Goal: Task Accomplishment & Management: Manage account settings

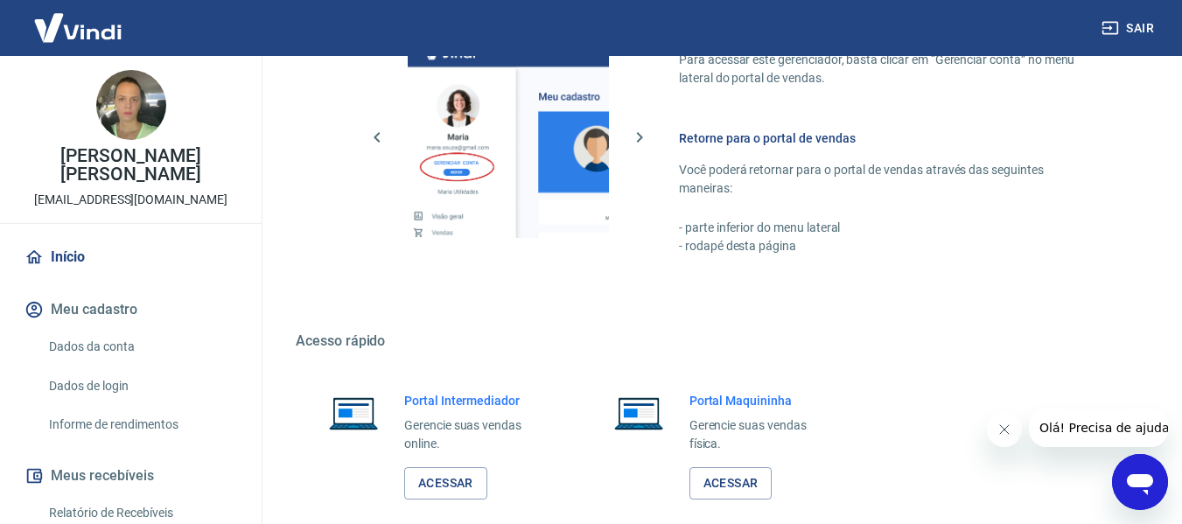
scroll to position [911, 0]
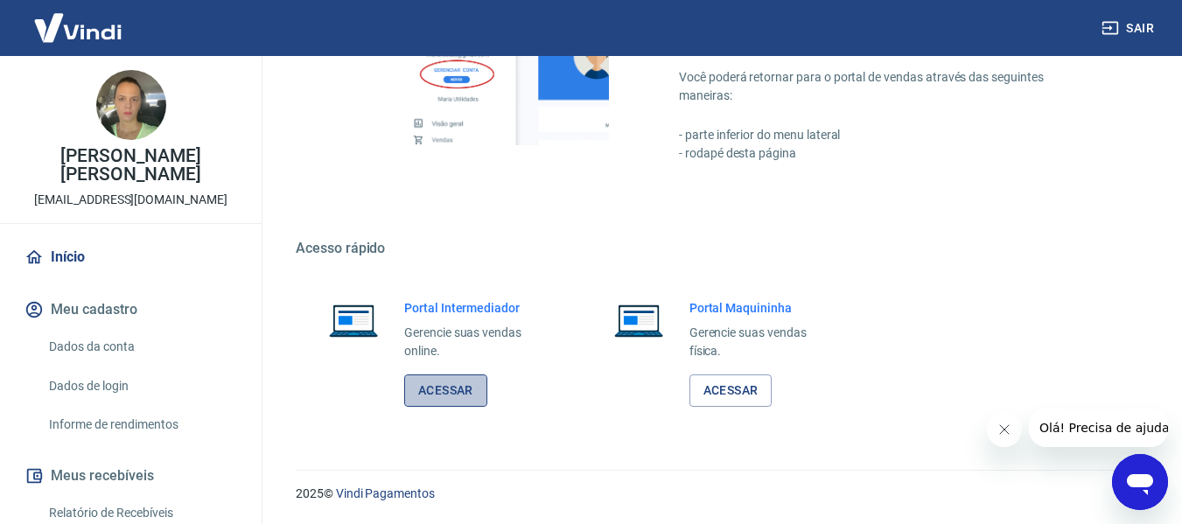
click at [467, 392] on link "Acessar" at bounding box center [445, 390] width 83 height 32
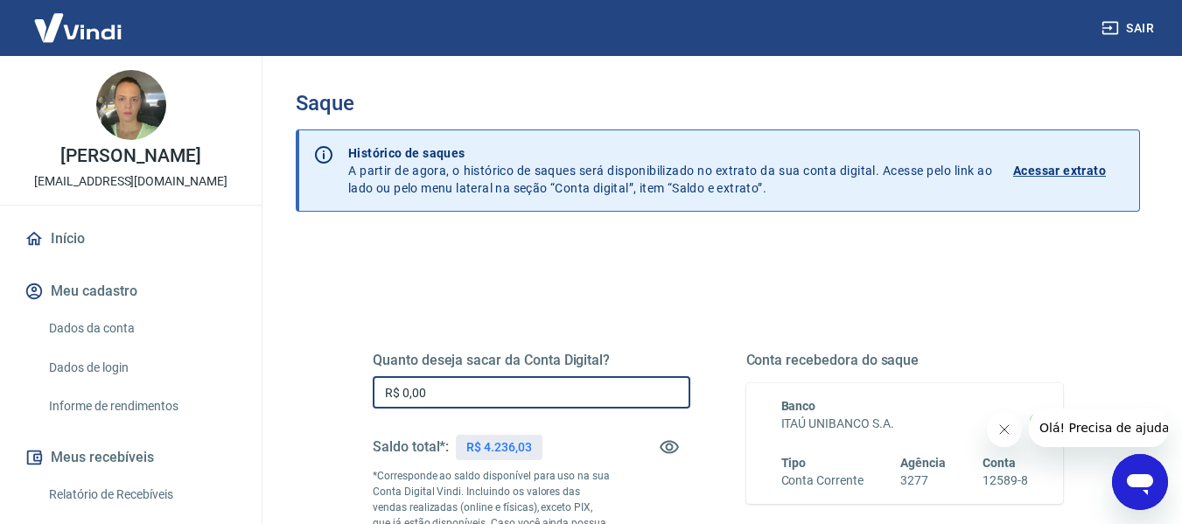
click at [600, 392] on input "R$ 0,00" at bounding box center [532, 392] width 318 height 32
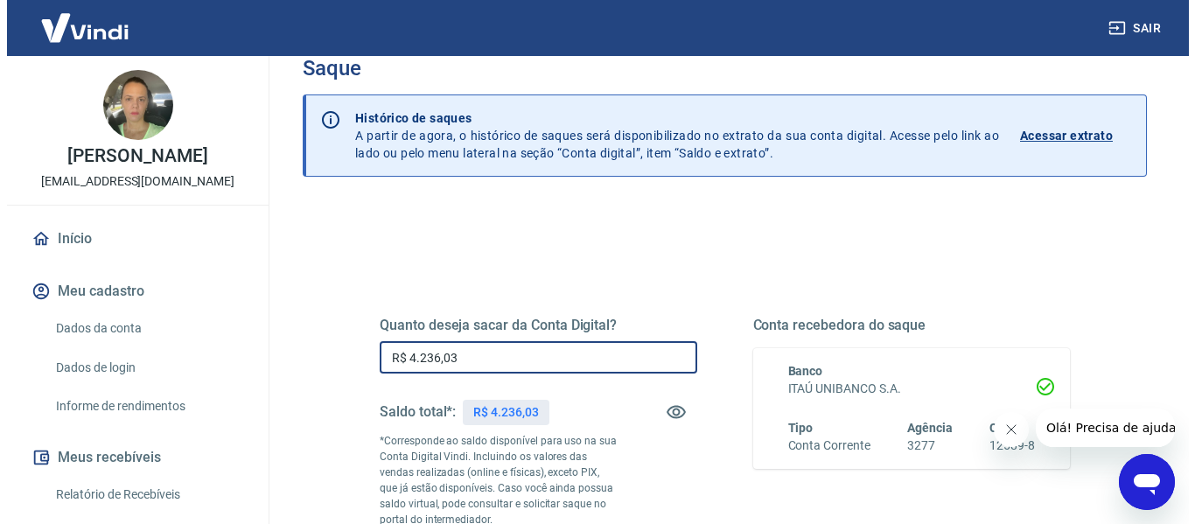
scroll to position [262, 0]
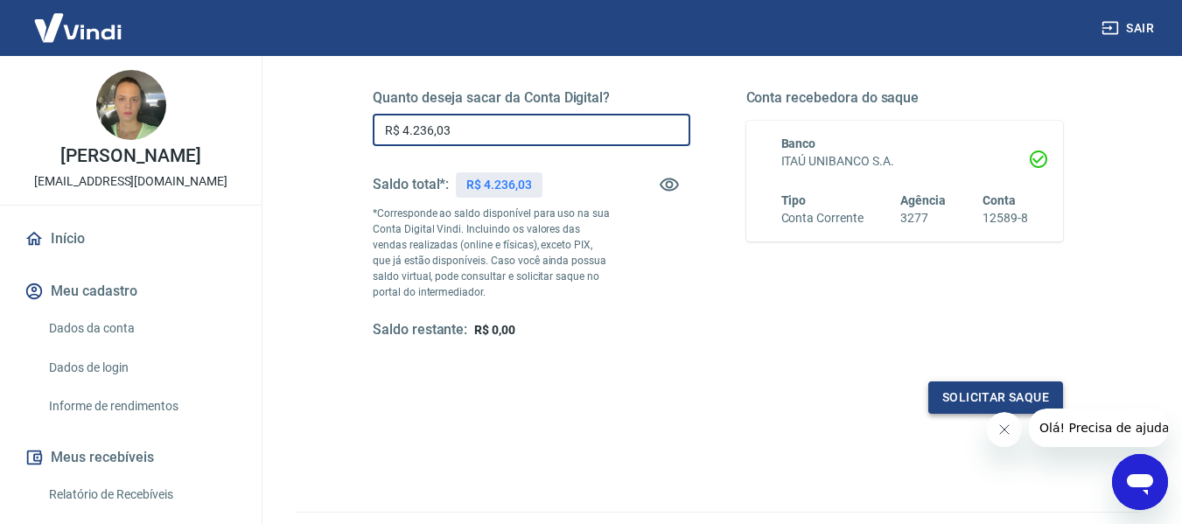
type input "R$ 4.236,03"
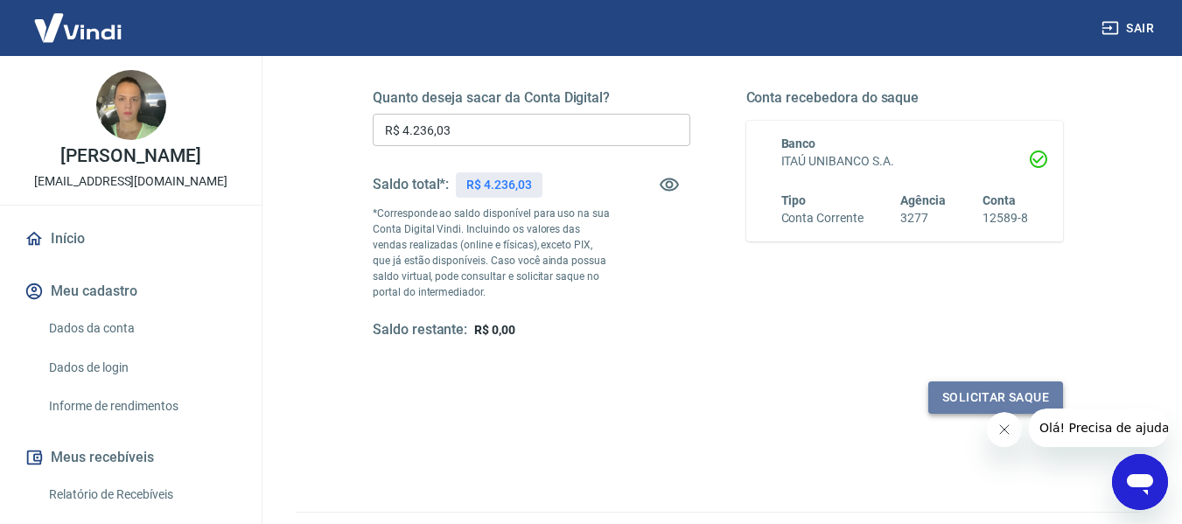
click at [947, 402] on button "Solicitar saque" at bounding box center [995, 397] width 135 height 32
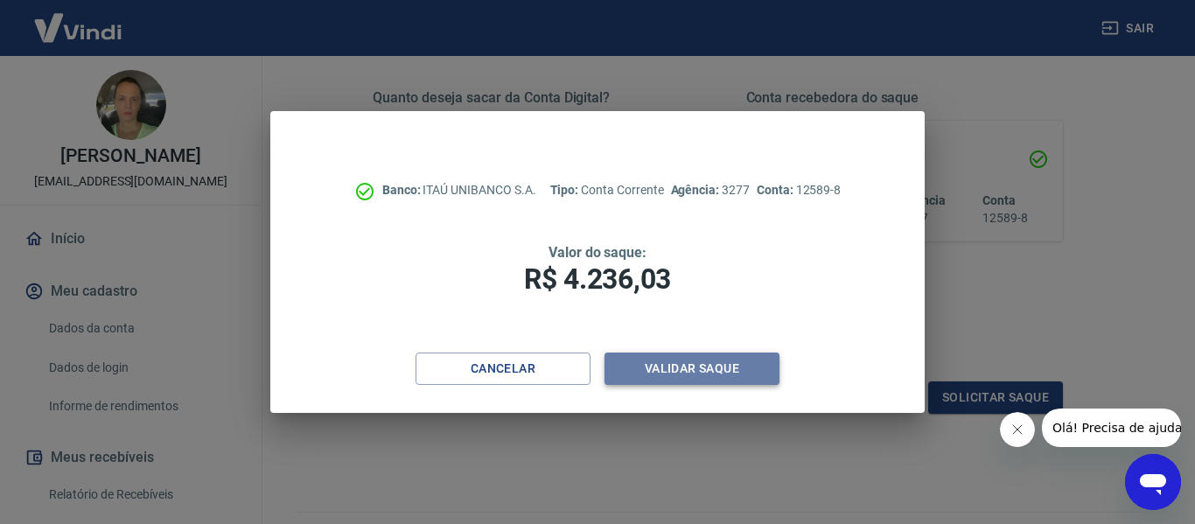
click at [731, 365] on button "Validar saque" at bounding box center [691, 369] width 175 height 32
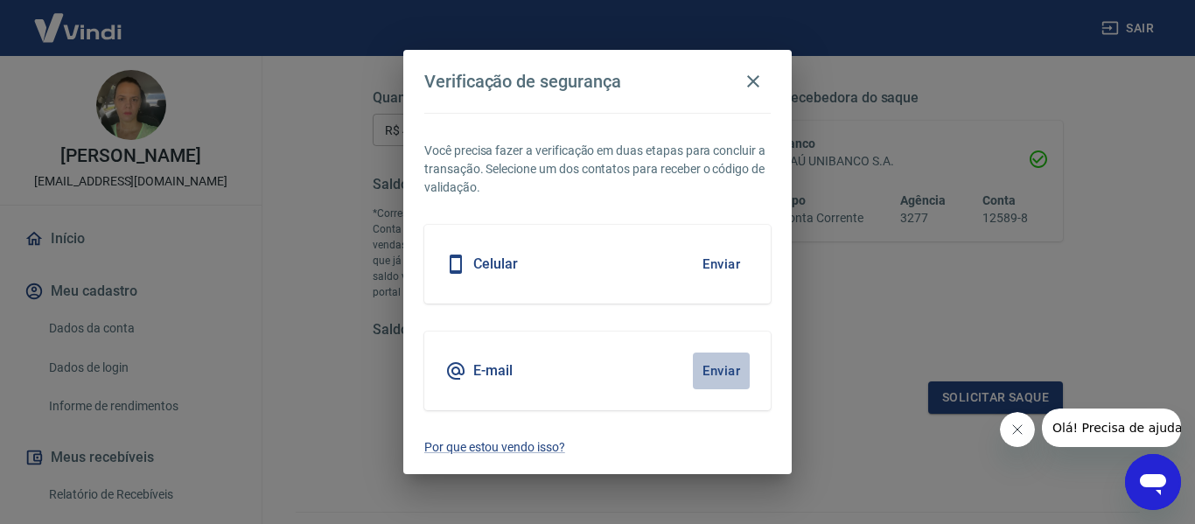
click at [723, 368] on button "Enviar" at bounding box center [721, 371] width 57 height 37
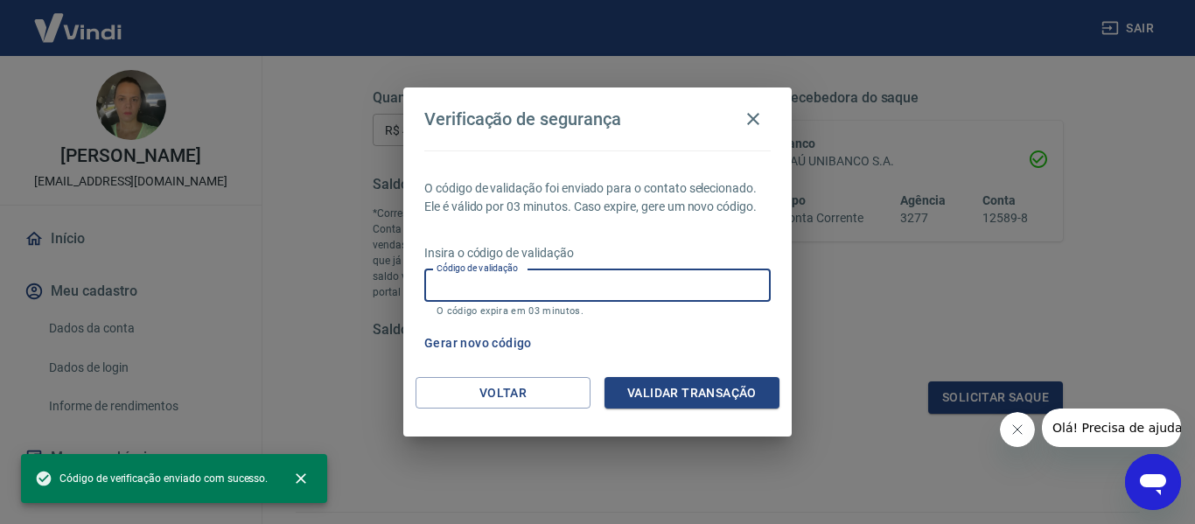
click at [494, 278] on input "Código de validação" at bounding box center [597, 285] width 346 height 32
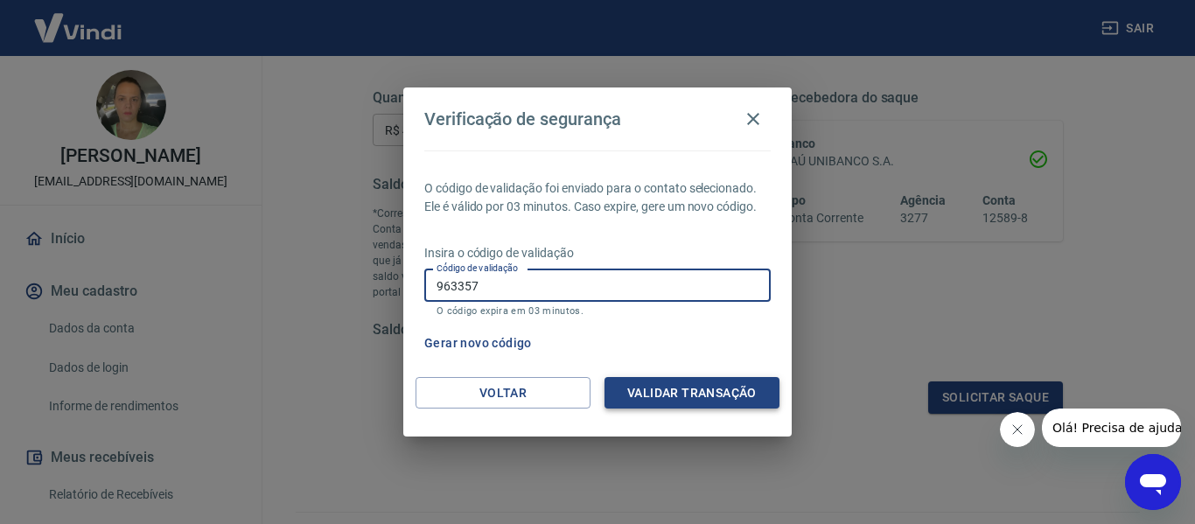
type input "963357"
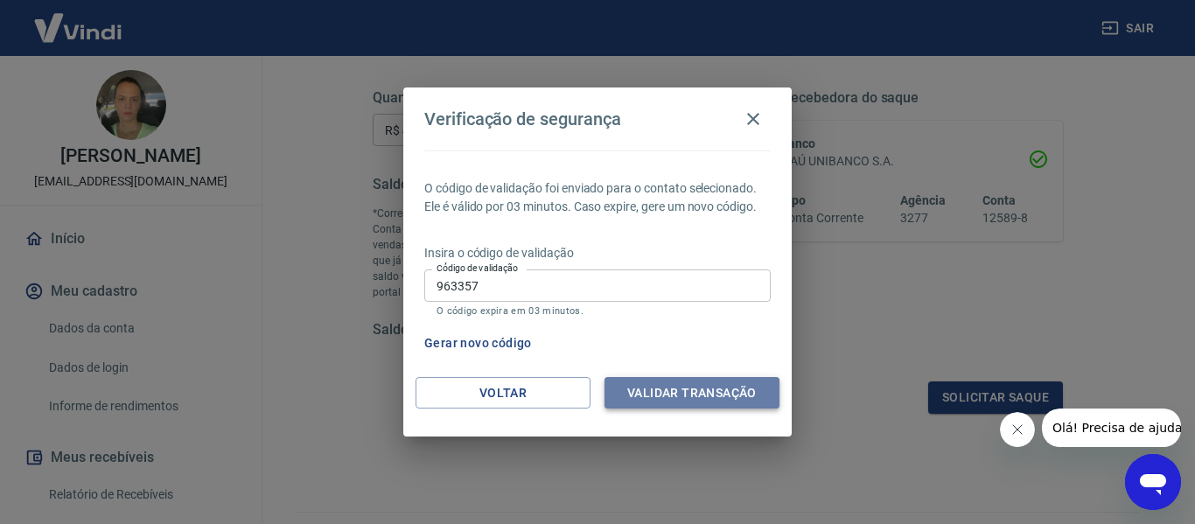
click at [713, 394] on button "Validar transação" at bounding box center [691, 393] width 175 height 32
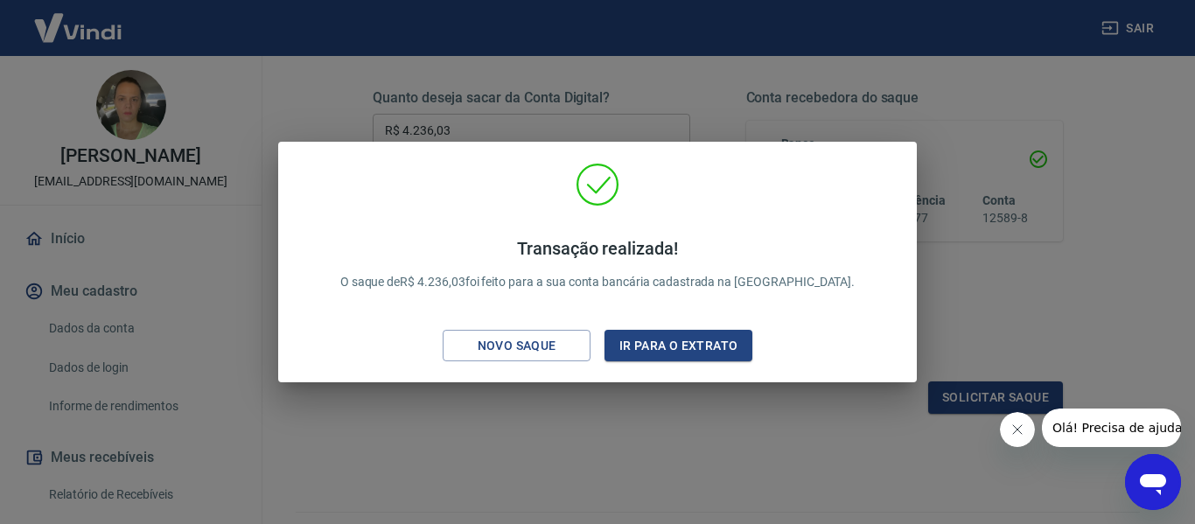
click at [1145, 325] on div "Transação realizada! O saque de R$ 4.236,03 foi feito para a sua conta bancária…" at bounding box center [597, 262] width 1195 height 524
